Goal: Check status: Check status

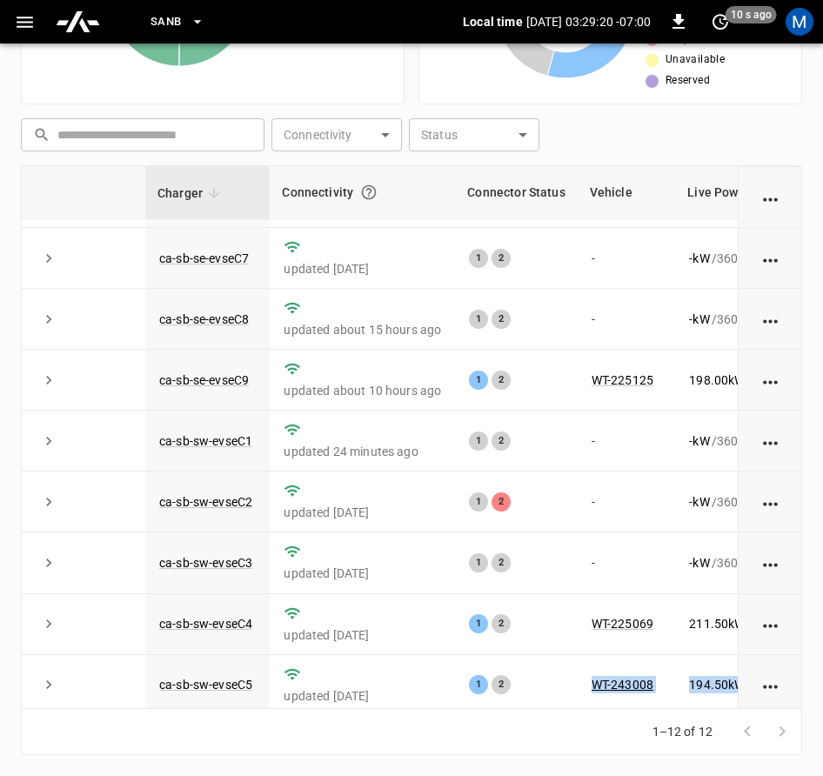
scroll to position [264, 0]
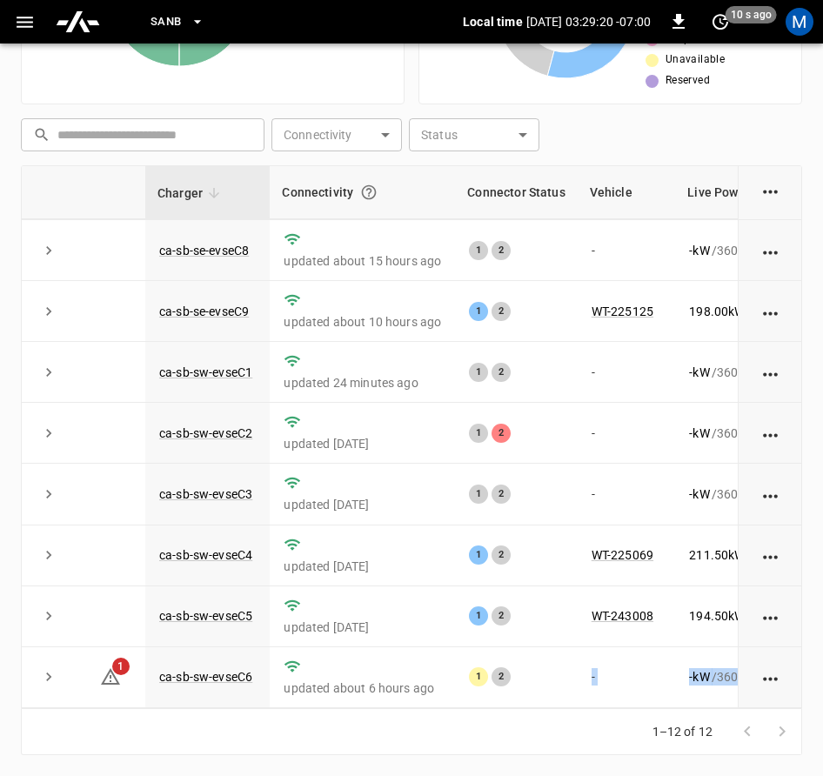
drag, startPoint x: 516, startPoint y: 708, endPoint x: 573, endPoint y: 697, distance: 57.7
click at [573, 697] on div "Charger Connectivity Connector Status Vehicle Live Power Live SoC Last Session …" at bounding box center [412, 459] width 782 height 589
click at [547, 709] on div "1–12 of 12" at bounding box center [412, 732] width 782 height 46
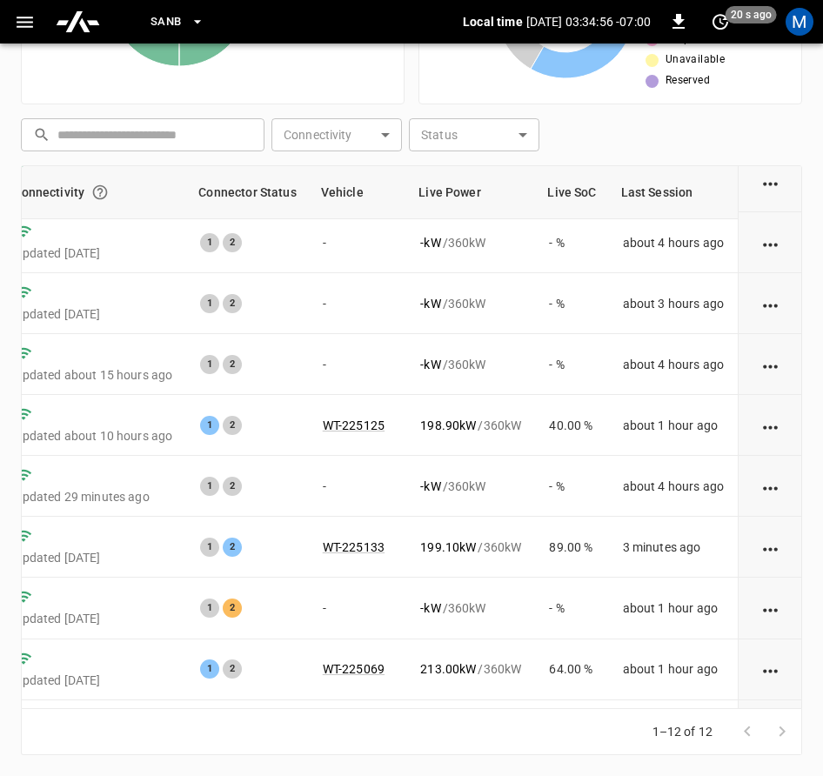
scroll to position [264, 284]
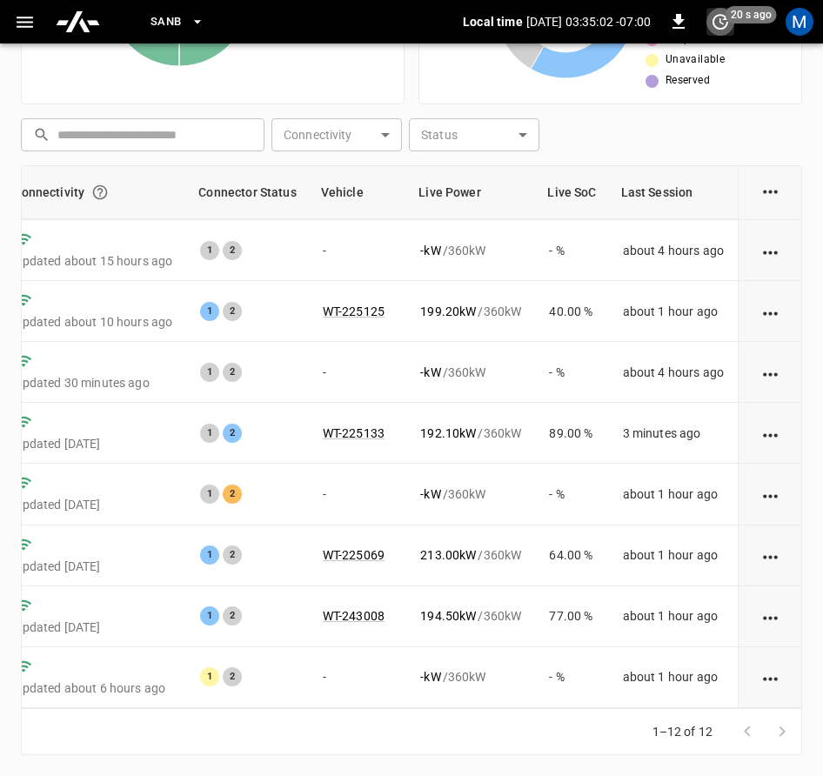
click at [712, 27] on icon "set refresh interval" at bounding box center [720, 21] width 21 height 21
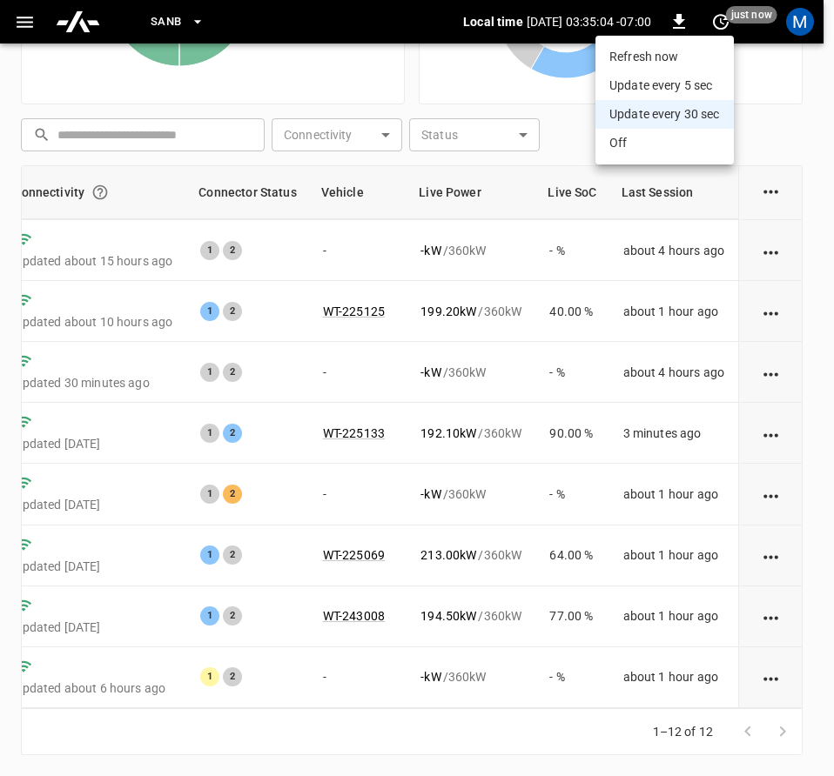
click at [779, 101] on div at bounding box center [417, 388] width 834 height 776
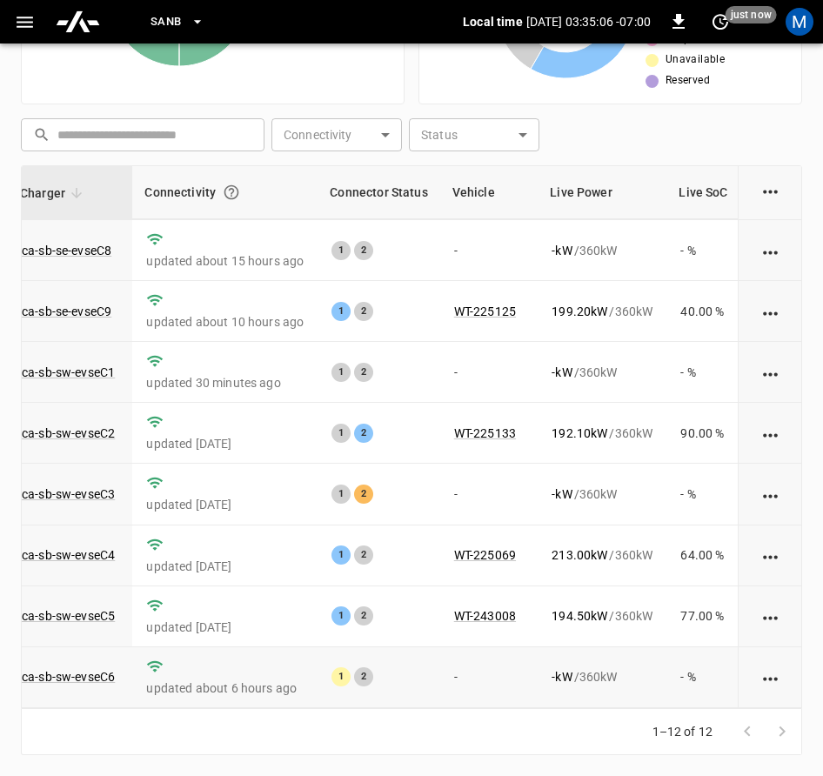
scroll to position [264, 124]
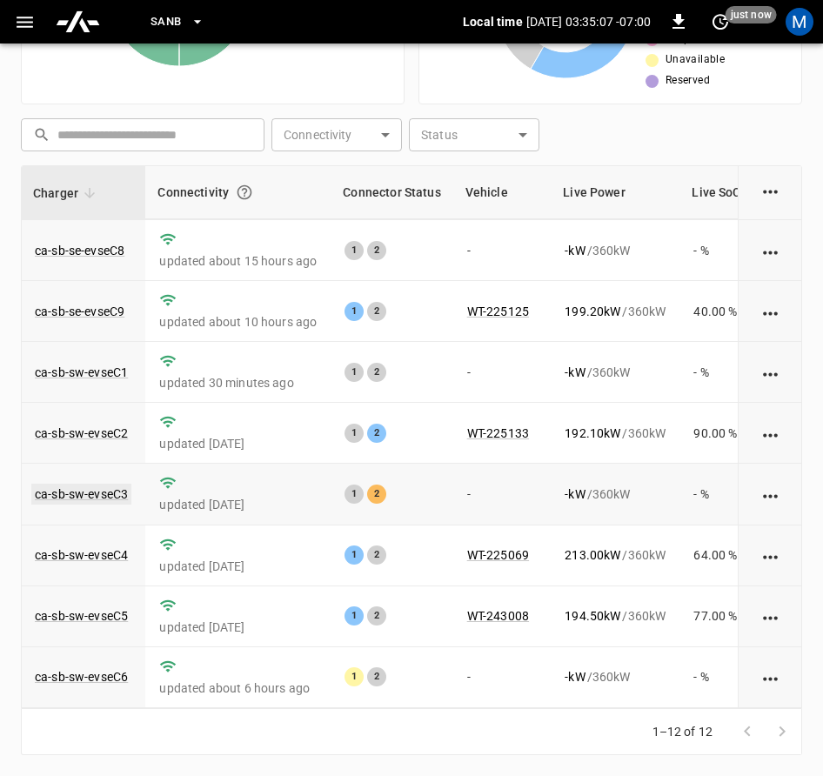
click at [111, 484] on link "ca-sb-sw-evseC3" at bounding box center [81, 494] width 100 height 21
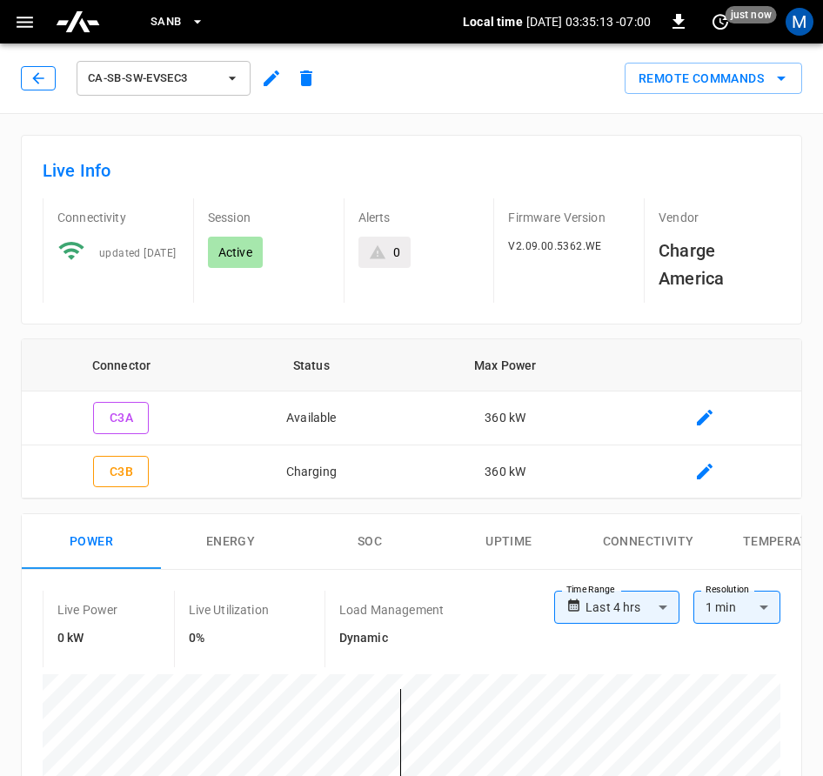
click at [40, 76] on icon "button" at bounding box center [38, 78] width 17 height 17
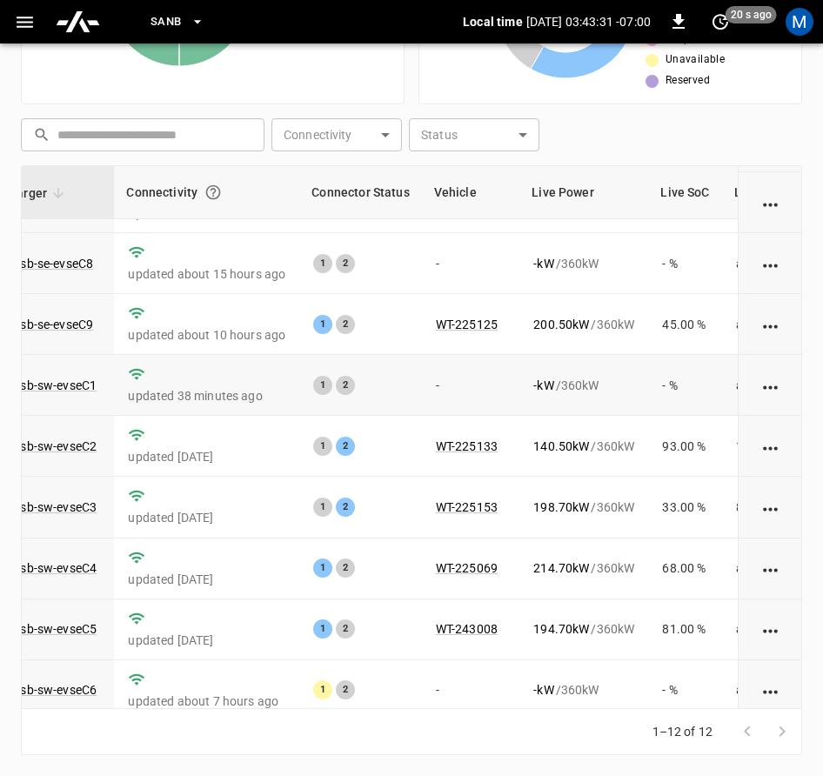
scroll to position [264, 156]
